Goal: Transaction & Acquisition: Purchase product/service

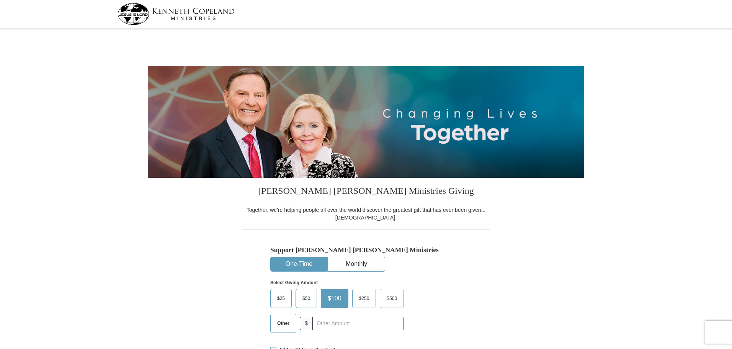
select select "MD"
click at [318, 264] on button "One-Time" at bounding box center [299, 264] width 57 height 14
click at [281, 325] on span "Other" at bounding box center [283, 322] width 20 height 11
click at [0, 0] on input "Other" at bounding box center [0, 0] width 0 height 0
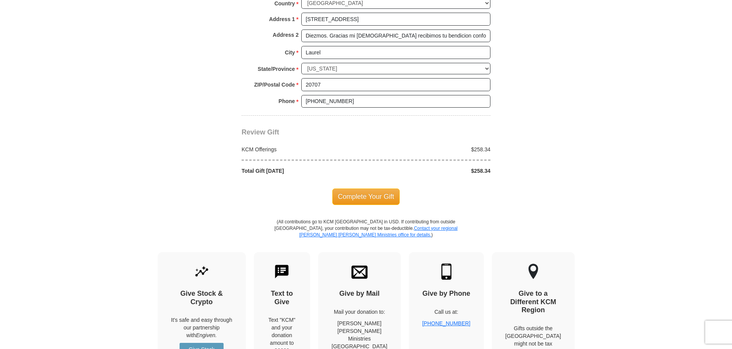
scroll to position [612, 0]
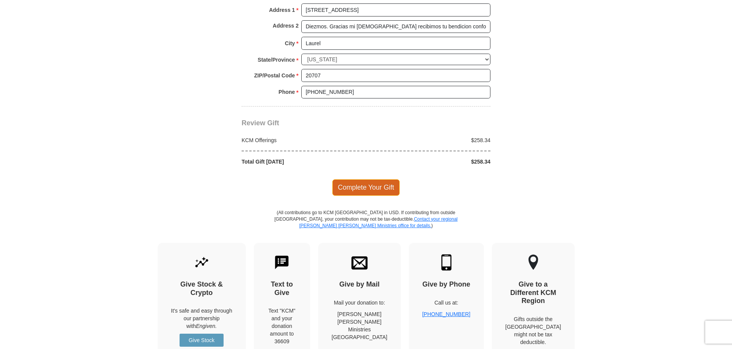
type input "258.34"
click at [382, 186] on span "Complete Your Gift" at bounding box center [366, 187] width 68 height 16
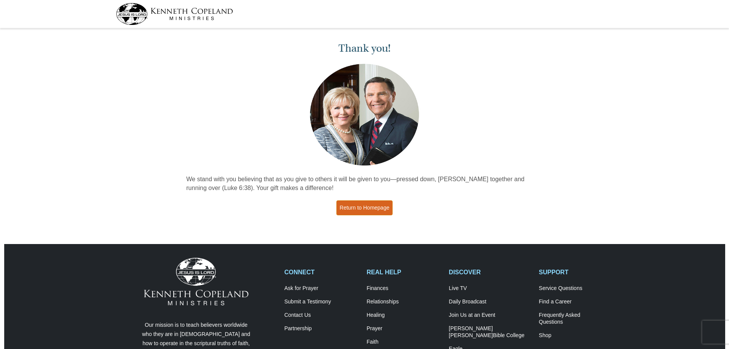
click at [364, 206] on link "Return to Homepage" at bounding box center [364, 207] width 57 height 15
